Goal: Task Accomplishment & Management: Use online tool/utility

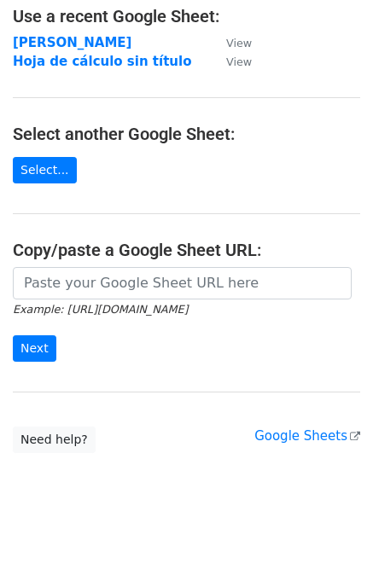
scroll to position [120, 0]
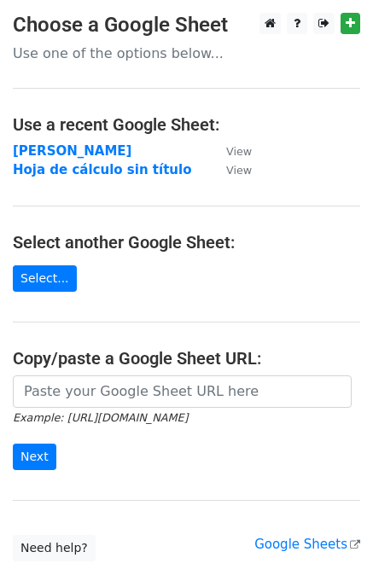
scroll to position [85, 0]
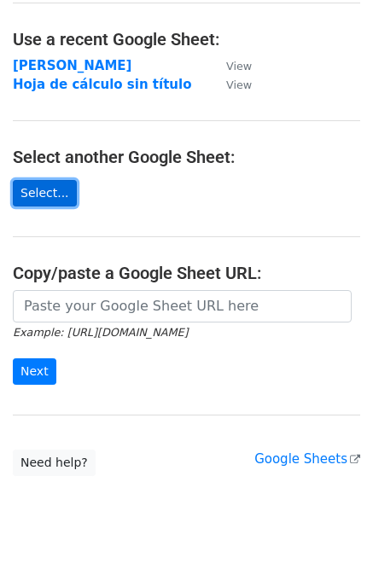
click at [32, 195] on link "Select..." at bounding box center [45, 193] width 64 height 26
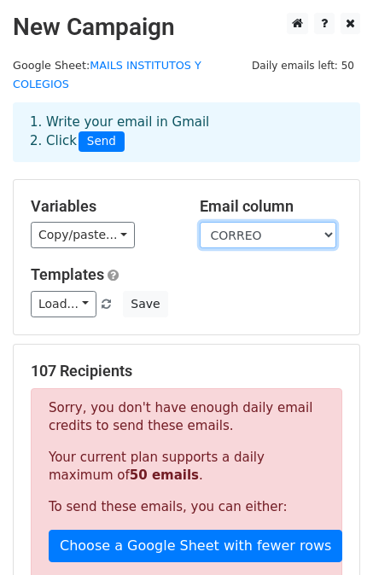
click at [324, 222] on select "NOMBRE CORREO" at bounding box center [268, 235] width 137 height 26
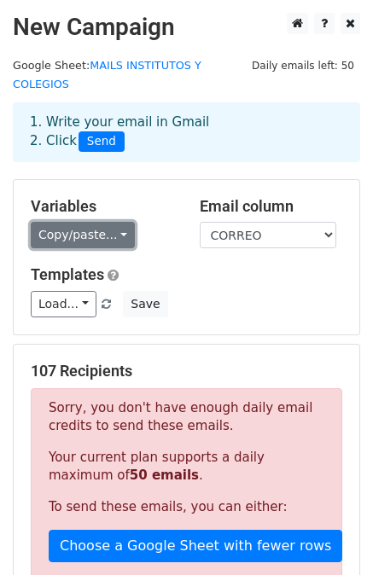
click at [106, 222] on link "Copy/paste..." at bounding box center [83, 235] width 104 height 26
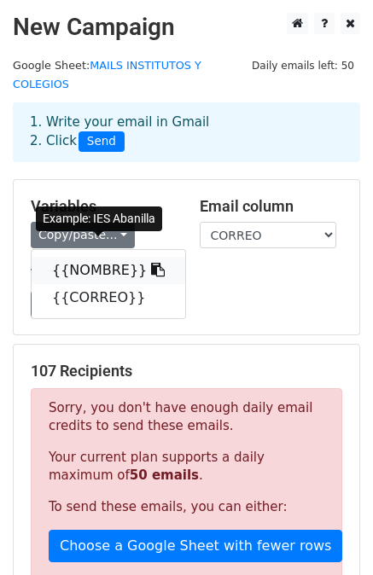
click at [98, 257] on link "{{NOMBRE}}" at bounding box center [109, 270] width 154 height 27
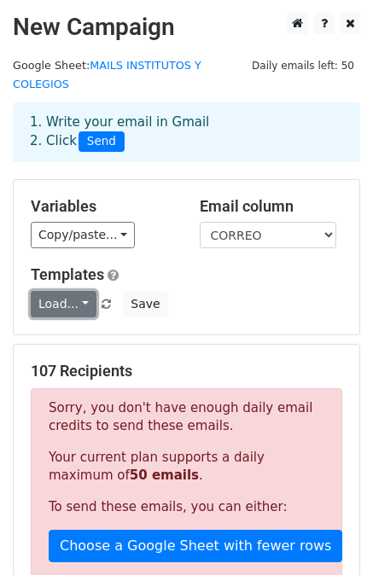
click at [79, 291] on link "Load..." at bounding box center [64, 304] width 66 height 26
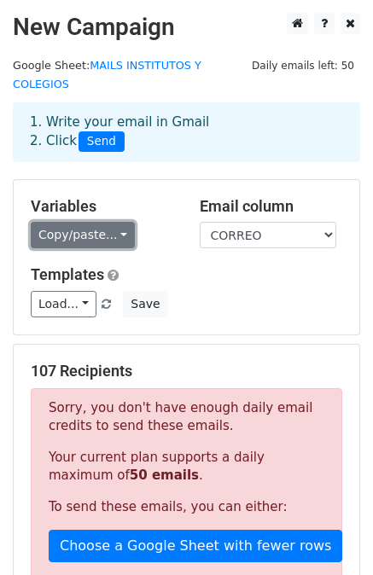
click at [114, 222] on link "Copy/paste..." at bounding box center [83, 235] width 104 height 26
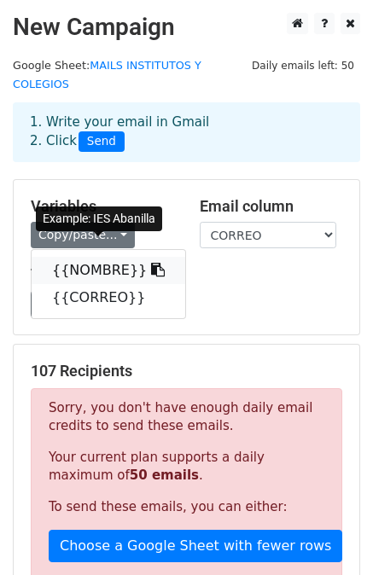
click at [94, 257] on link "{{NOMBRE}}" at bounding box center [109, 270] width 154 height 27
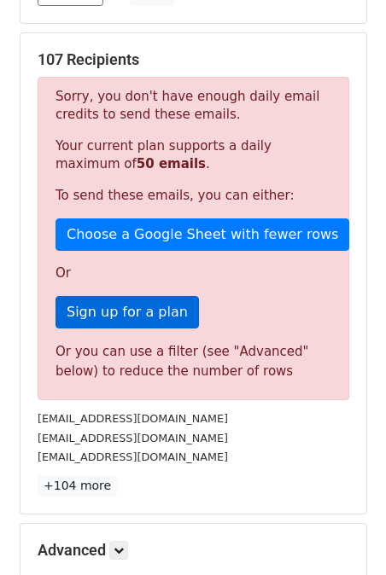
scroll to position [341, 0]
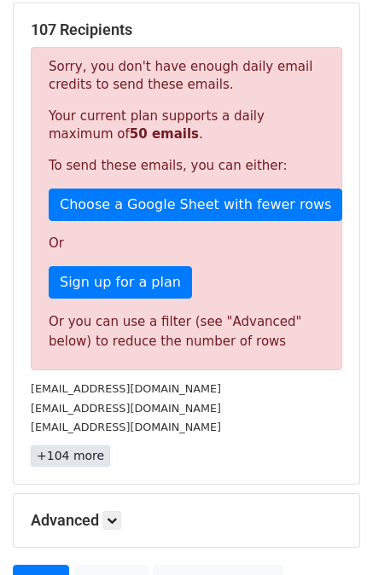
click at [78, 445] on link "+104 more" at bounding box center [70, 455] width 79 height 21
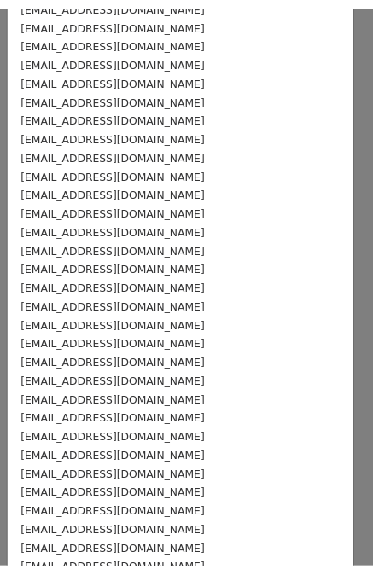
scroll to position [0, 0]
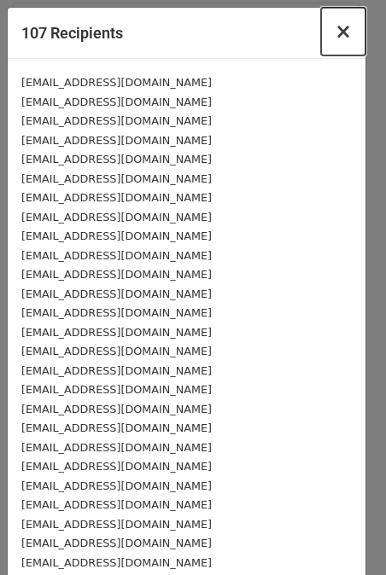
click at [334, 33] on span "×" at bounding box center [342, 32] width 17 height 24
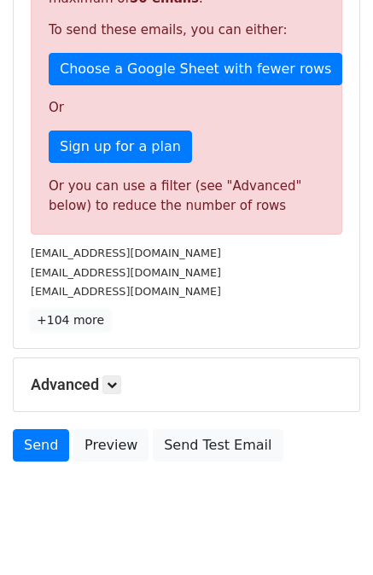
scroll to position [486, 0]
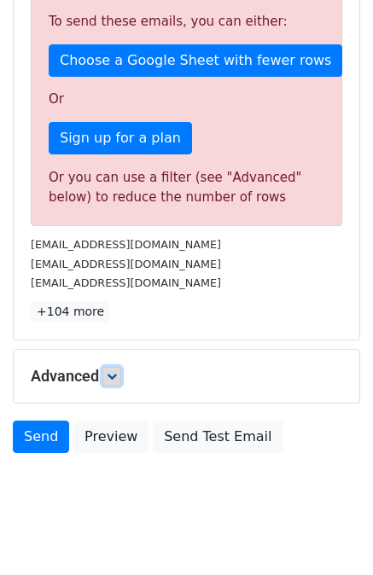
click at [120, 367] on link at bounding box center [111, 376] width 19 height 19
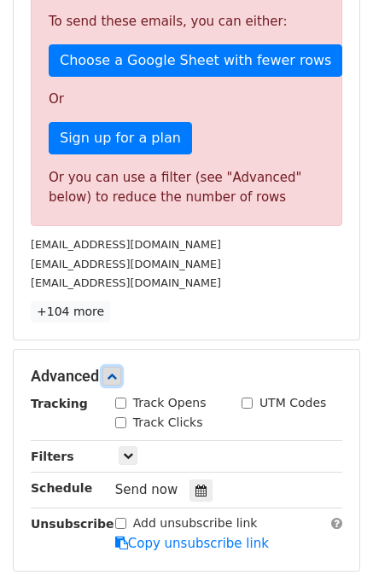
click at [120, 367] on link at bounding box center [111, 376] width 19 height 19
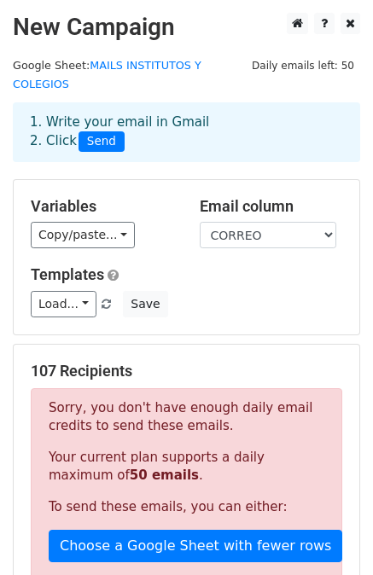
scroll to position [0, 0]
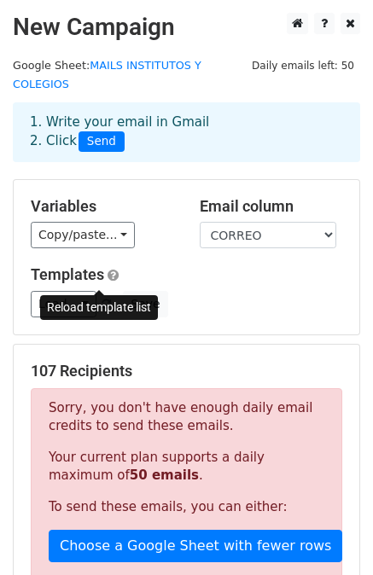
click at [102, 300] on span at bounding box center [106, 305] width 9 height 11
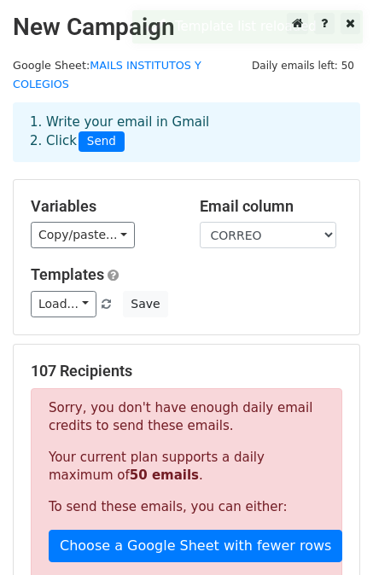
click at [265, 62] on span "Daily emails left: 50" at bounding box center [303, 65] width 114 height 19
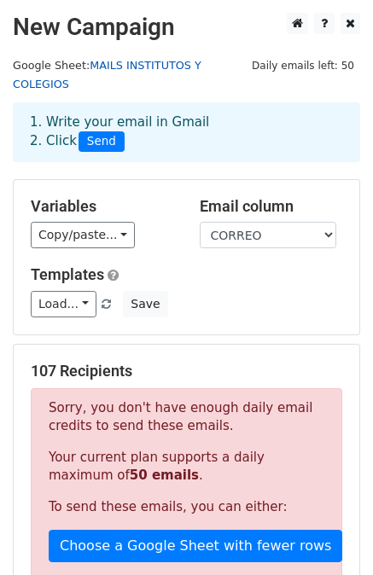
click at [192, 67] on link "MAILS INSTITUTOS Y COLEGIOS" at bounding box center [107, 75] width 189 height 32
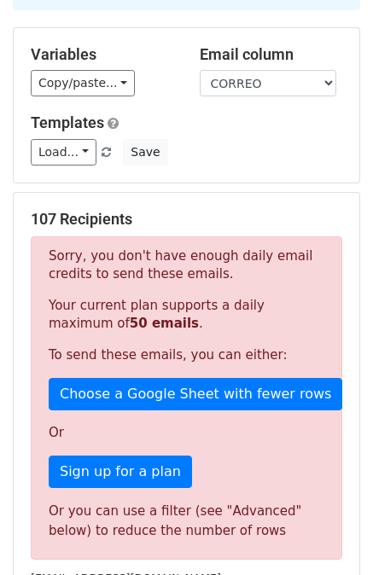
scroll to position [171, 0]
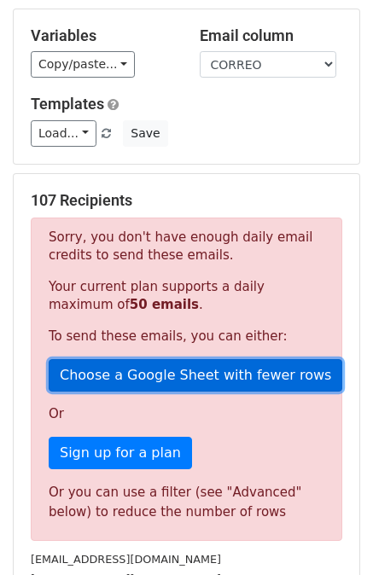
click at [125, 369] on link "Choose a Google Sheet with fewer rows" at bounding box center [196, 375] width 294 height 32
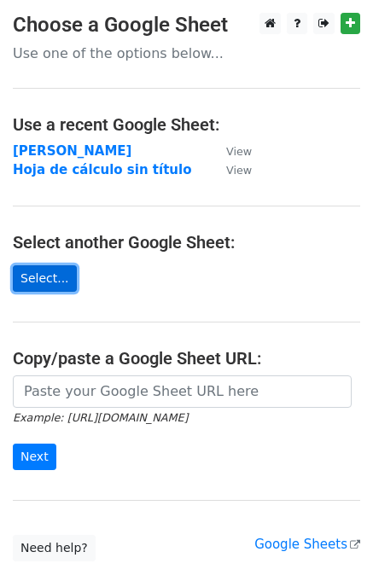
click at [48, 275] on link "Select..." at bounding box center [45, 278] width 64 height 26
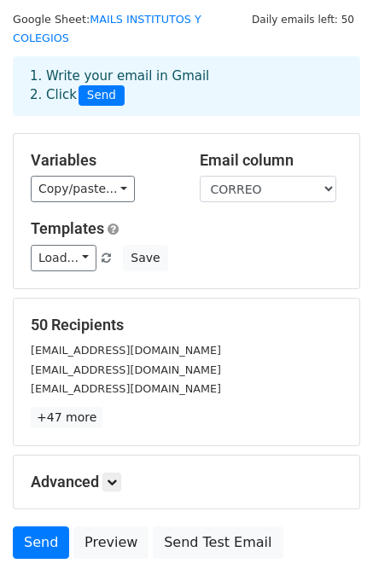
scroll to position [85, 0]
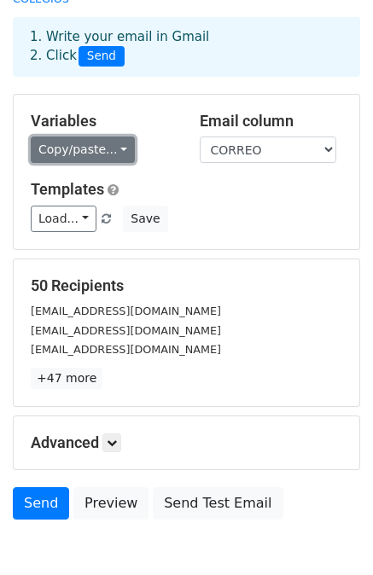
click at [111, 137] on link "Copy/paste..." at bounding box center [83, 150] width 104 height 26
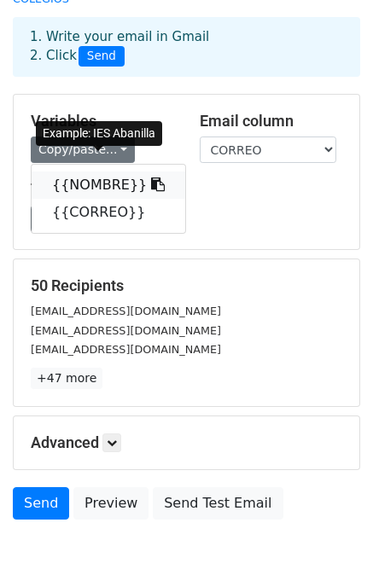
click at [104, 172] on link "{{NOMBRE}}" at bounding box center [109, 185] width 154 height 27
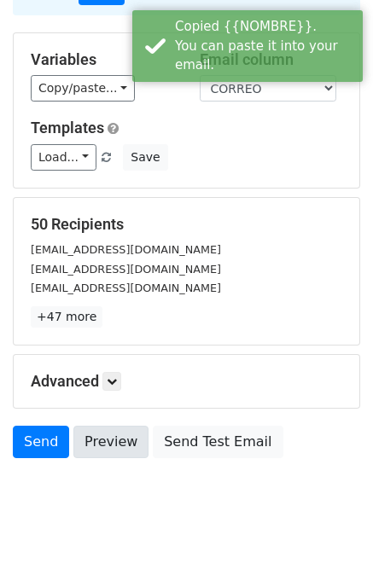
scroll to position [154, 0]
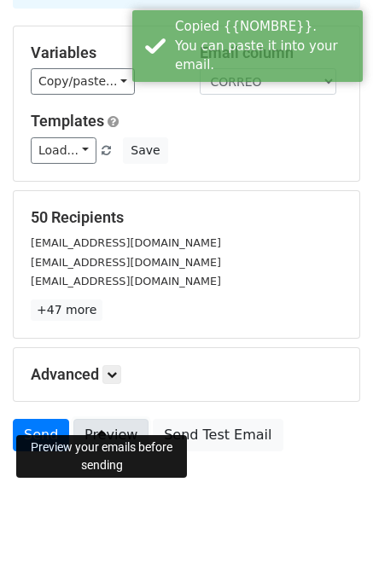
click at [109, 426] on link "Preview" at bounding box center [110, 435] width 75 height 32
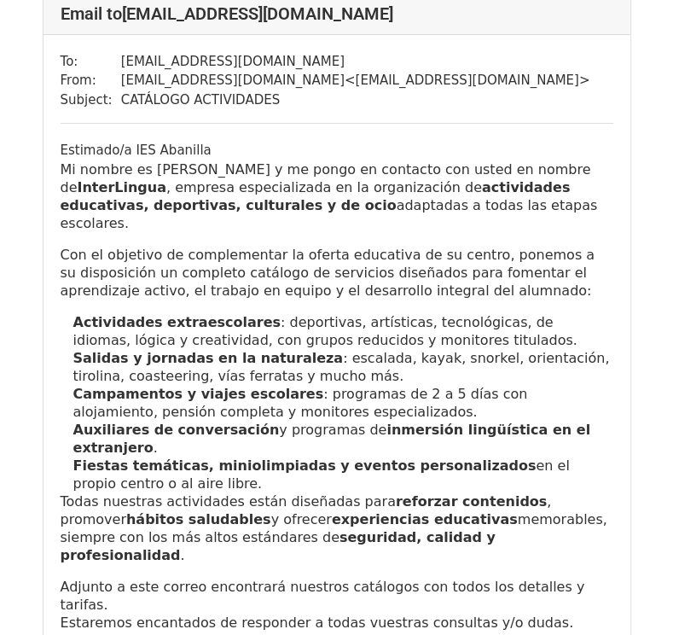
scroll to position [171, 0]
